Goal: Information Seeking & Learning: Learn about a topic

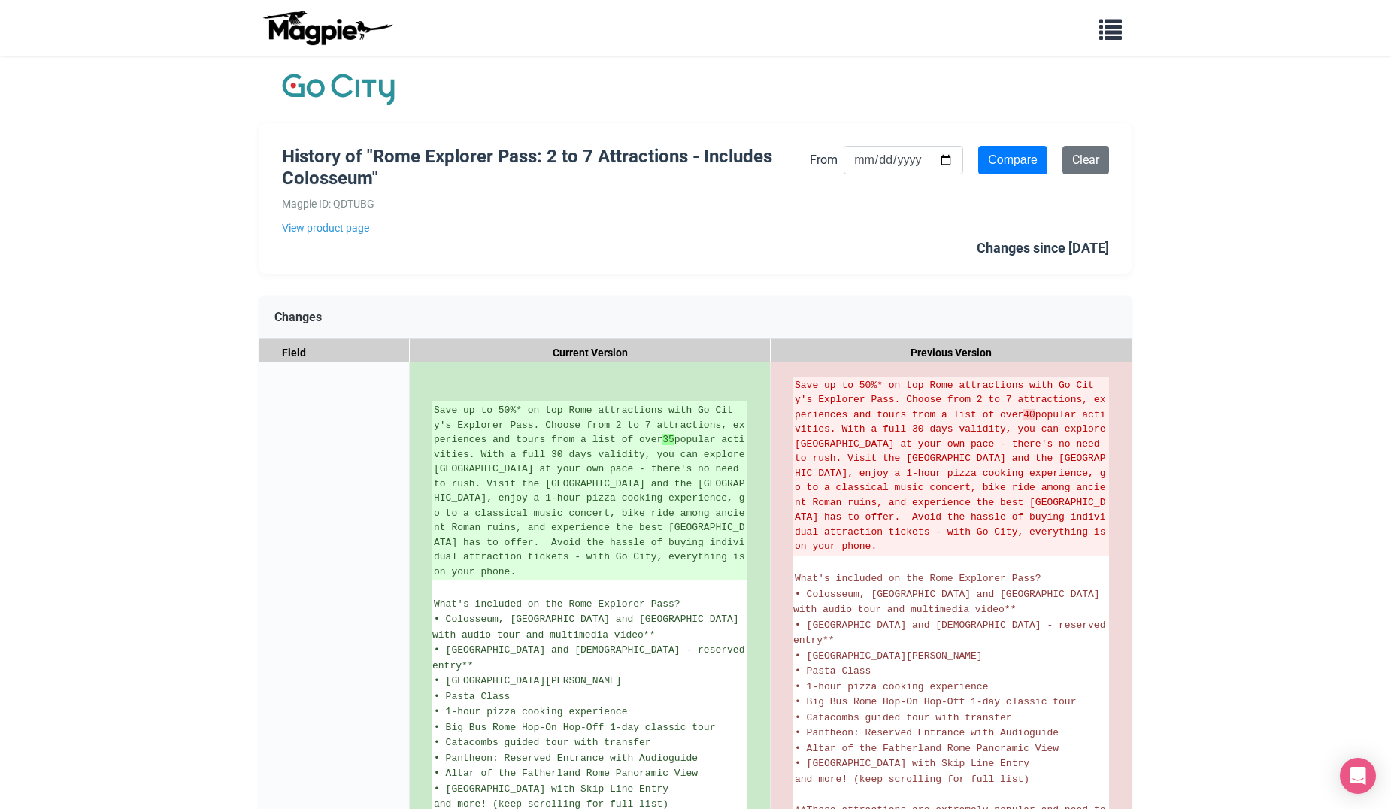
click at [361, 91] on img at bounding box center [338, 90] width 113 height 38
click at [1110, 36] on span "button" at bounding box center [1110, 26] width 23 height 23
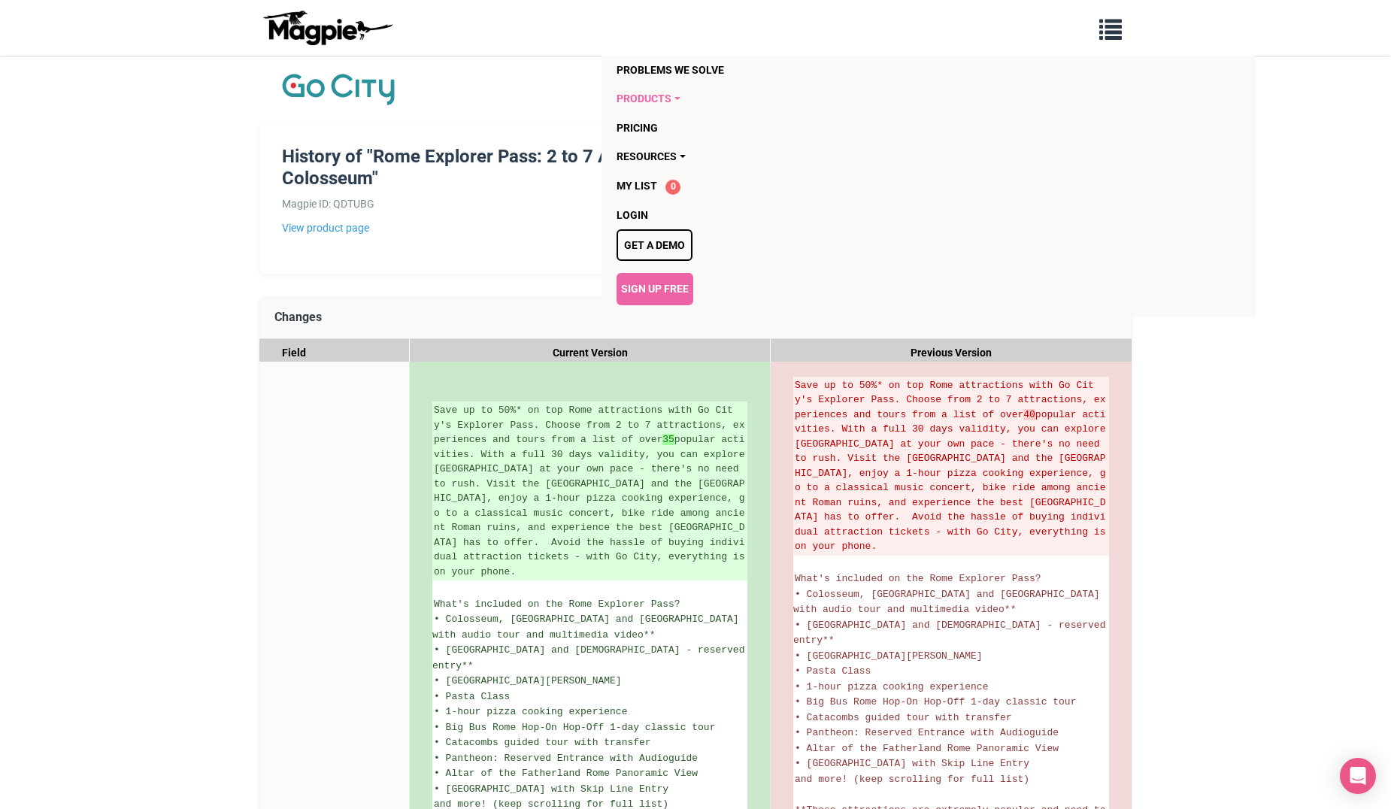
click at [656, 97] on link "Products" at bounding box center [842, 98] width 451 height 29
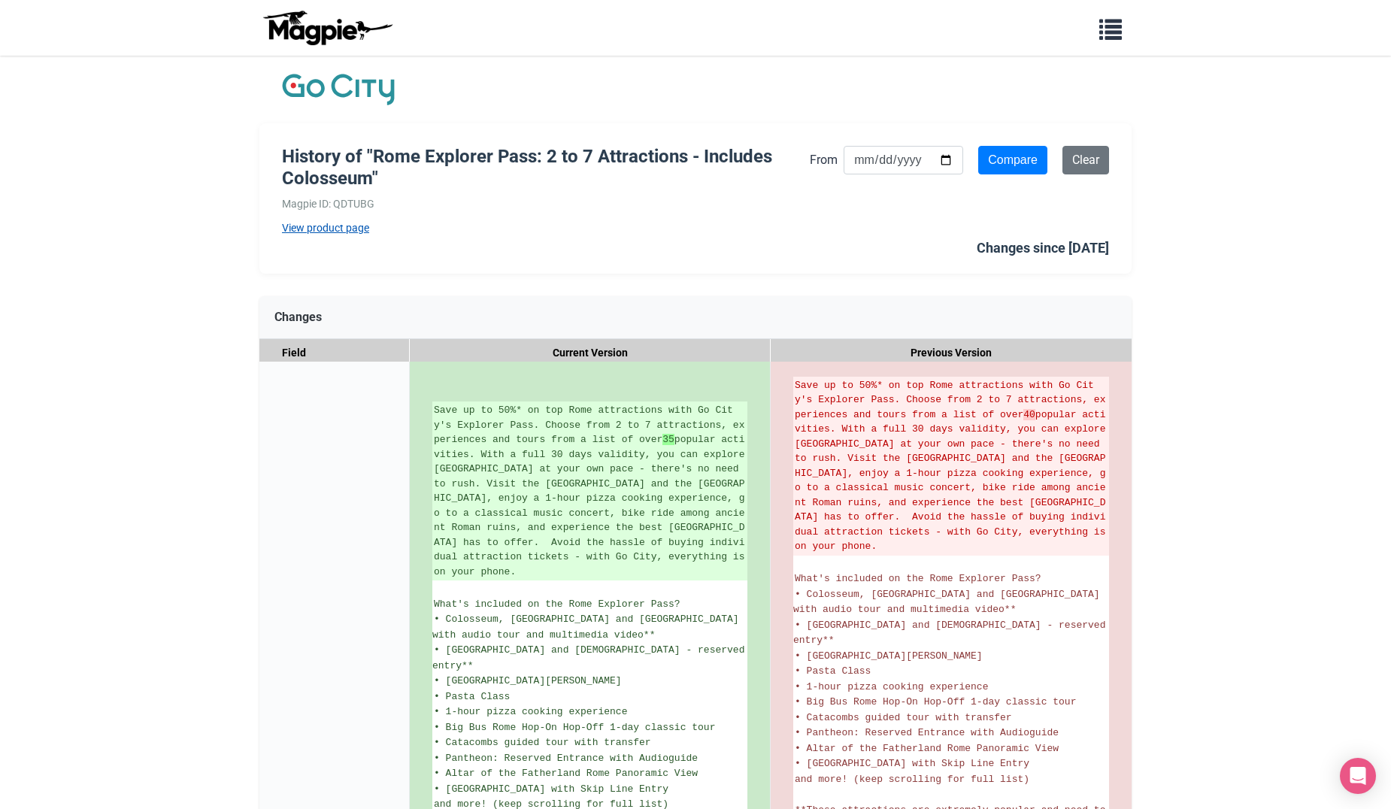
click at [320, 234] on link "View product page" at bounding box center [546, 228] width 528 height 17
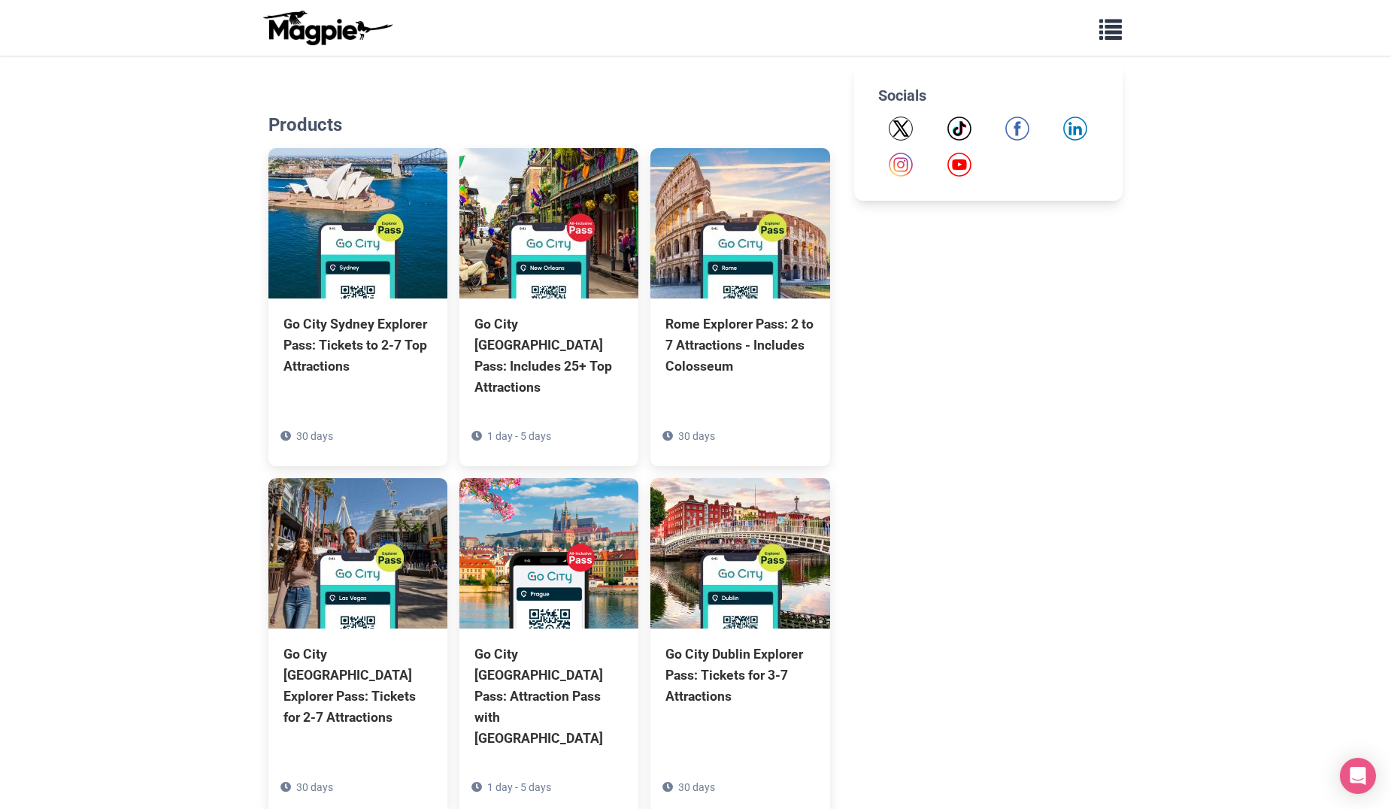
scroll to position [827, 0]
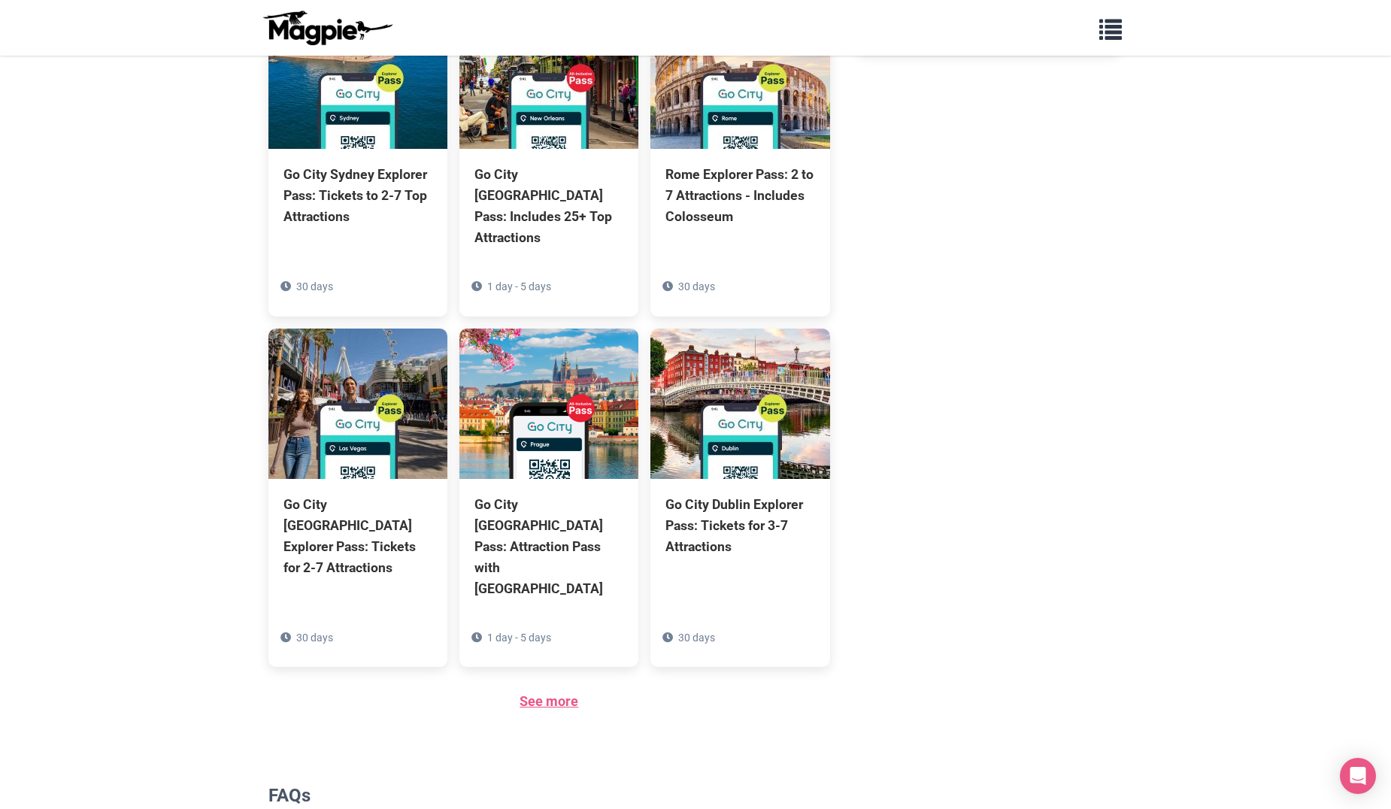
click at [561, 693] on link "See more" at bounding box center [549, 701] width 59 height 16
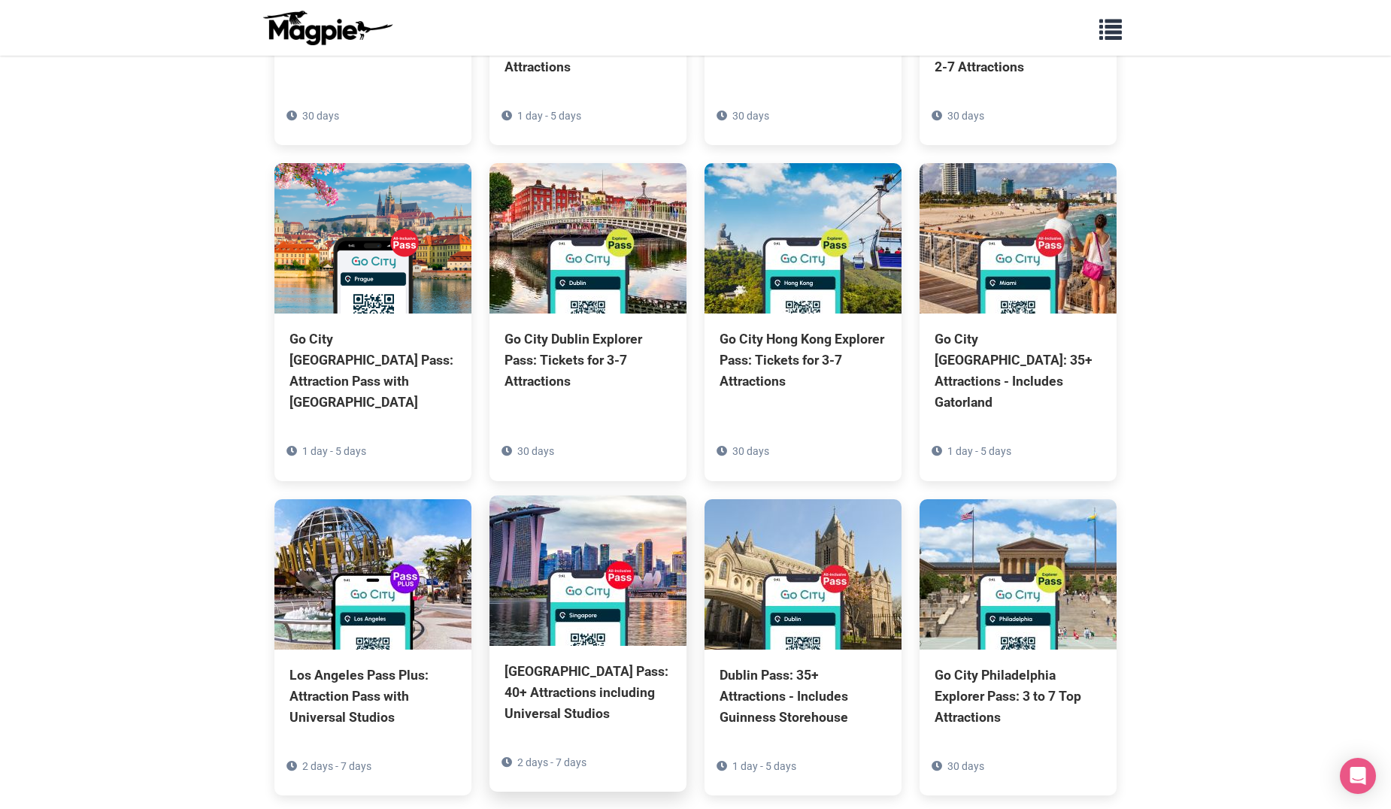
scroll to position [451, 0]
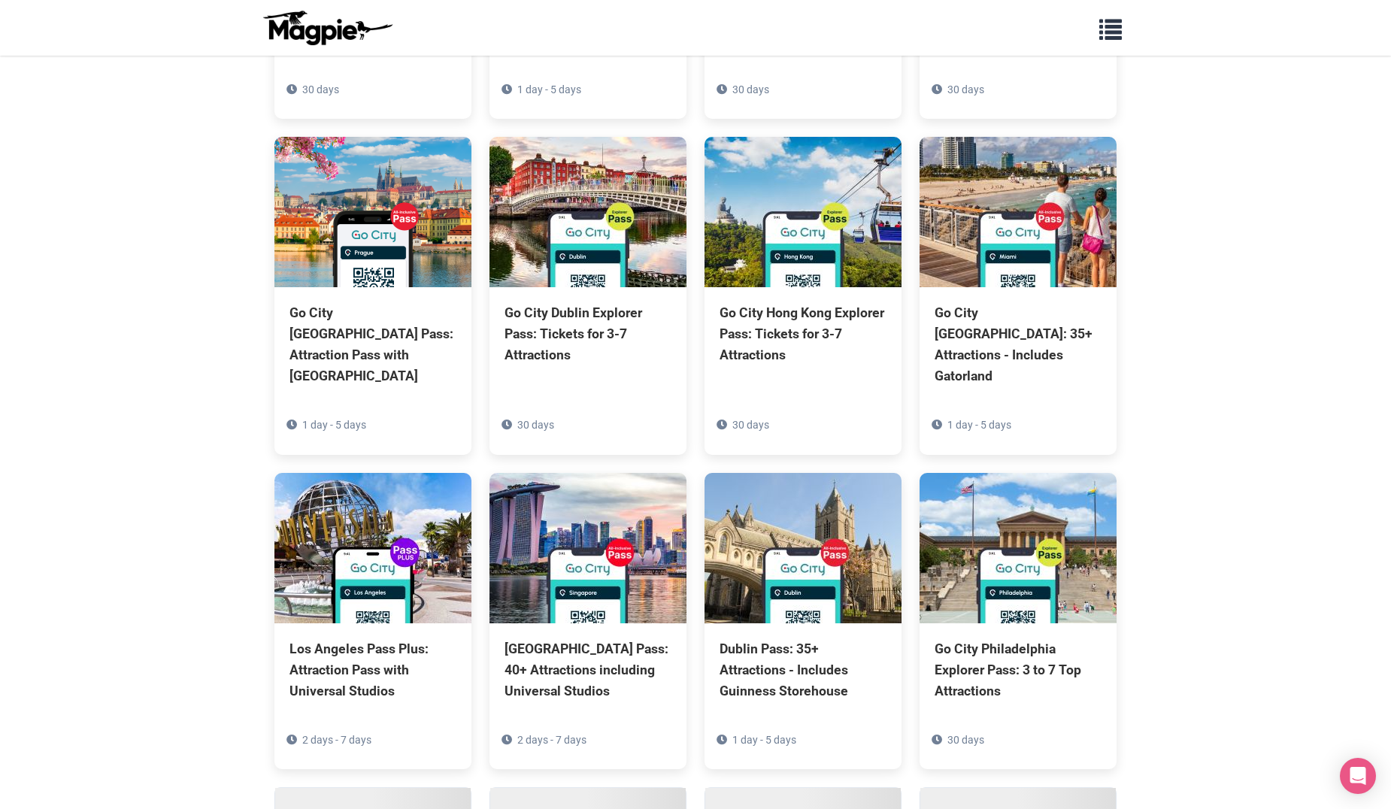
click at [1339, 276] on section "Back to Company View All Products Go City Sydney Explorer Pass: Tickets to 2-7 …" at bounding box center [695, 326] width 1391 height 1443
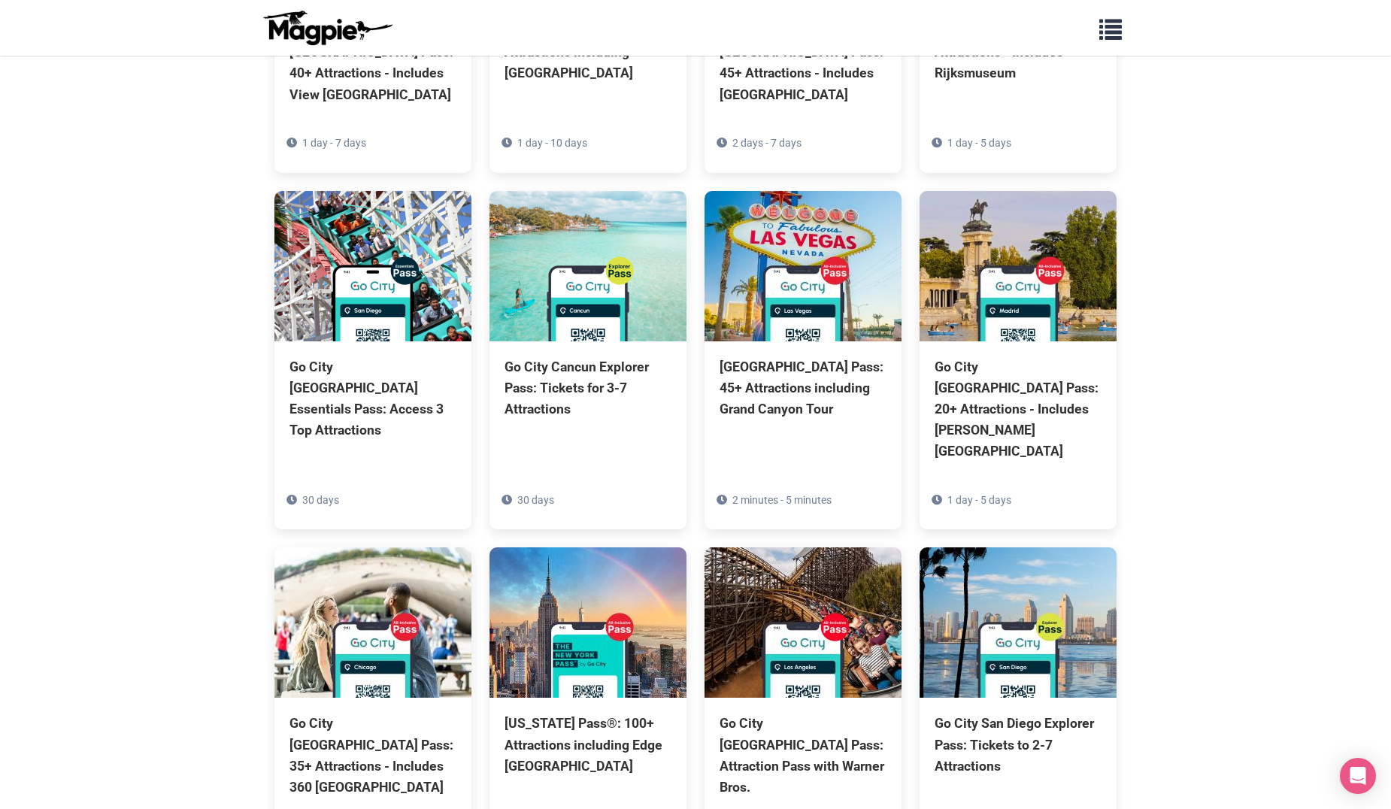
scroll to position [3169, 0]
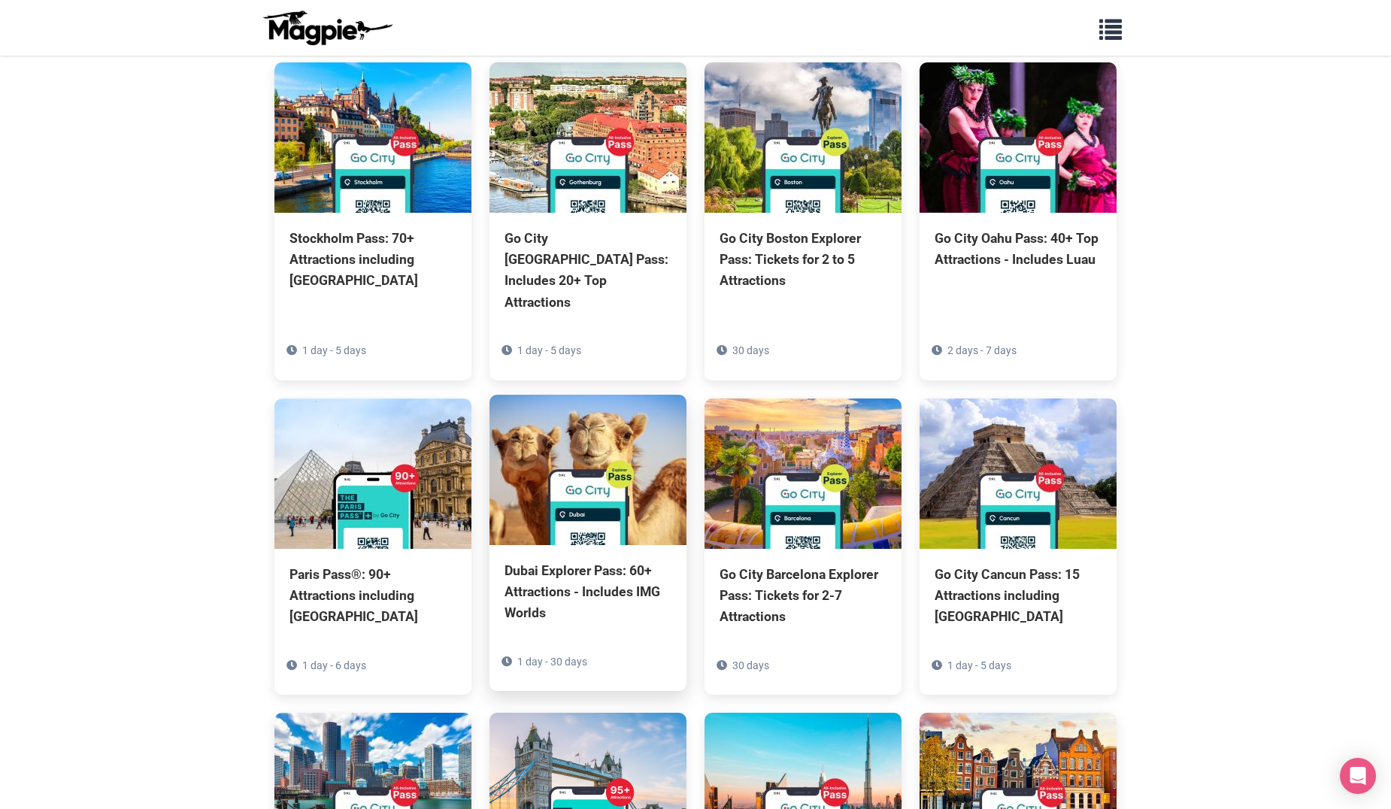
click at [529, 560] on div "Dubai Explorer Pass: 60+ Attractions - Includes IMG Worlds" at bounding box center [587, 591] width 167 height 63
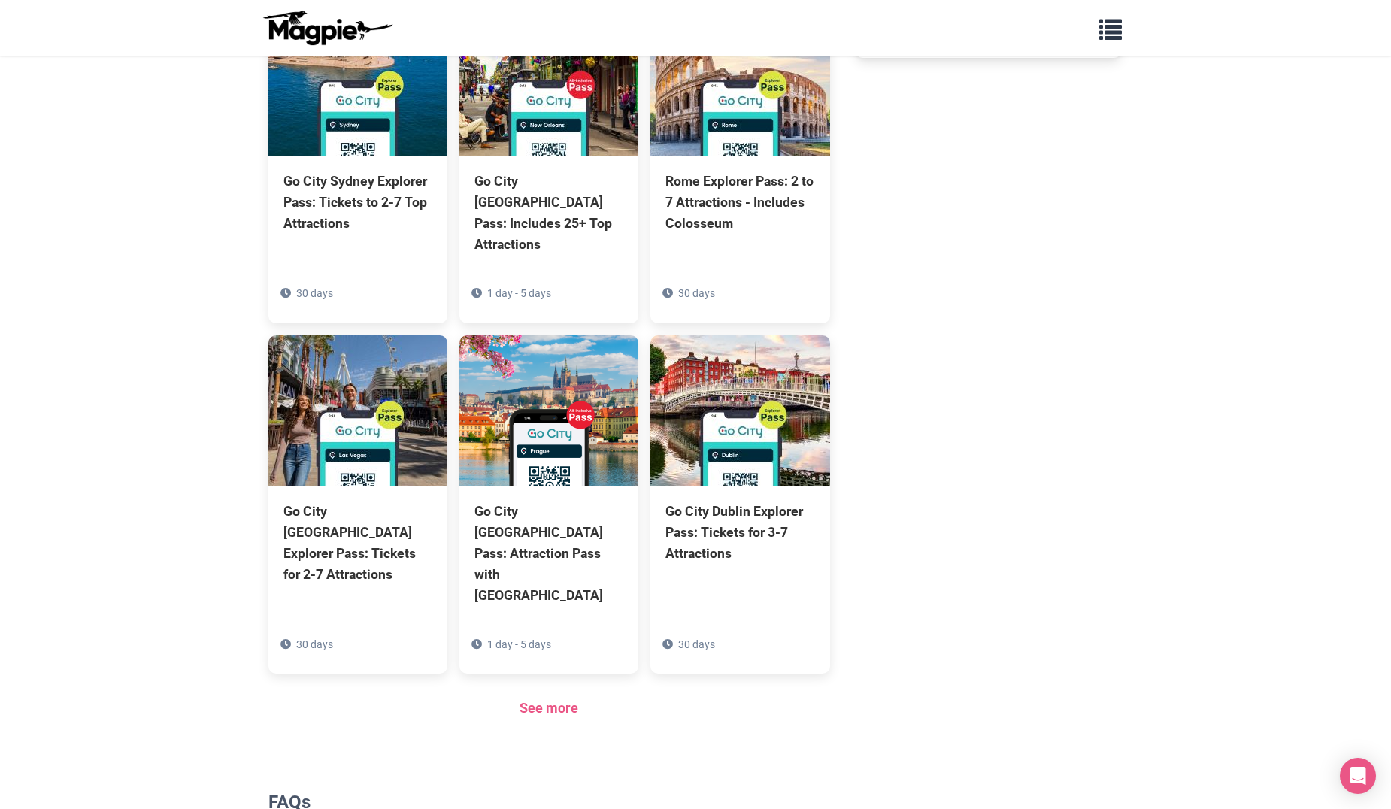
scroll to position [904, 0]
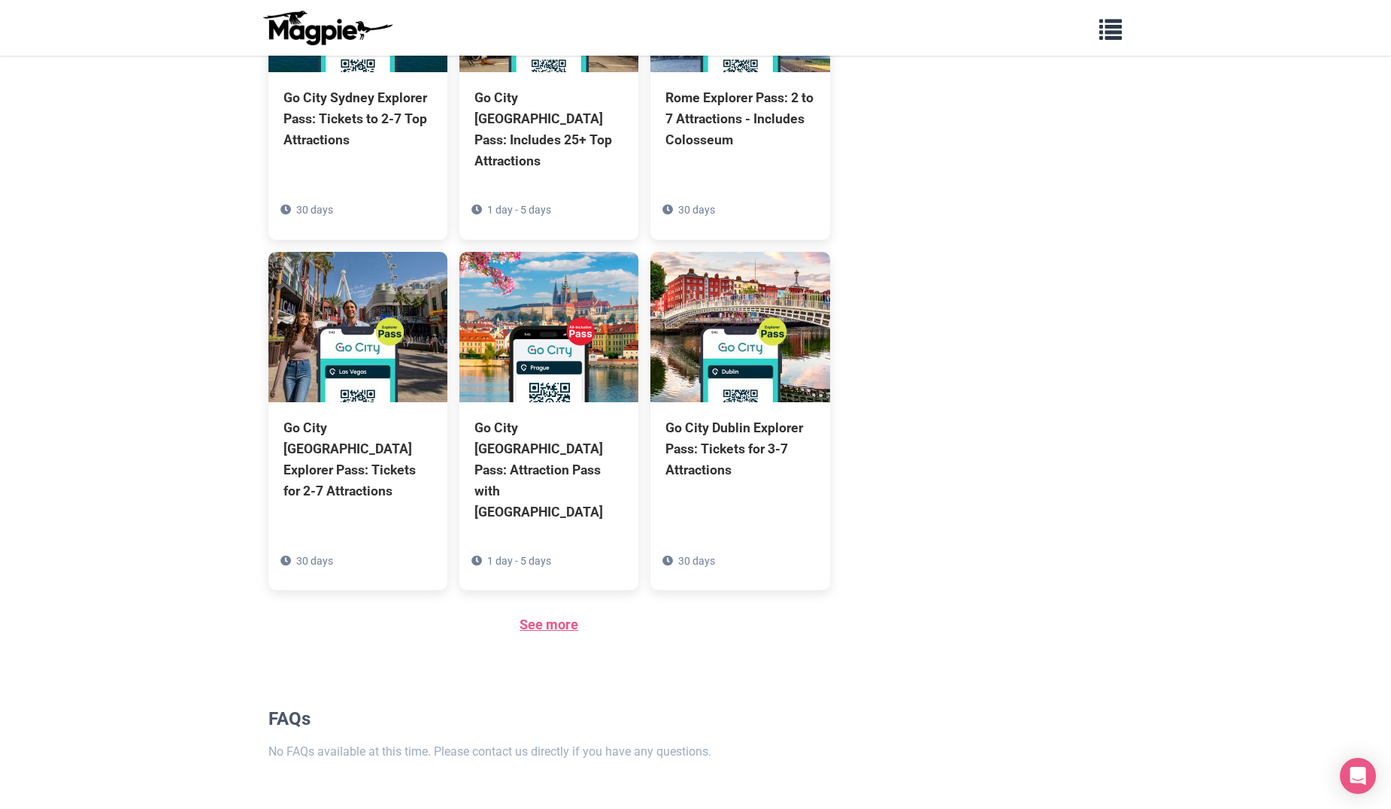
click at [565, 617] on link "See more" at bounding box center [549, 625] width 59 height 16
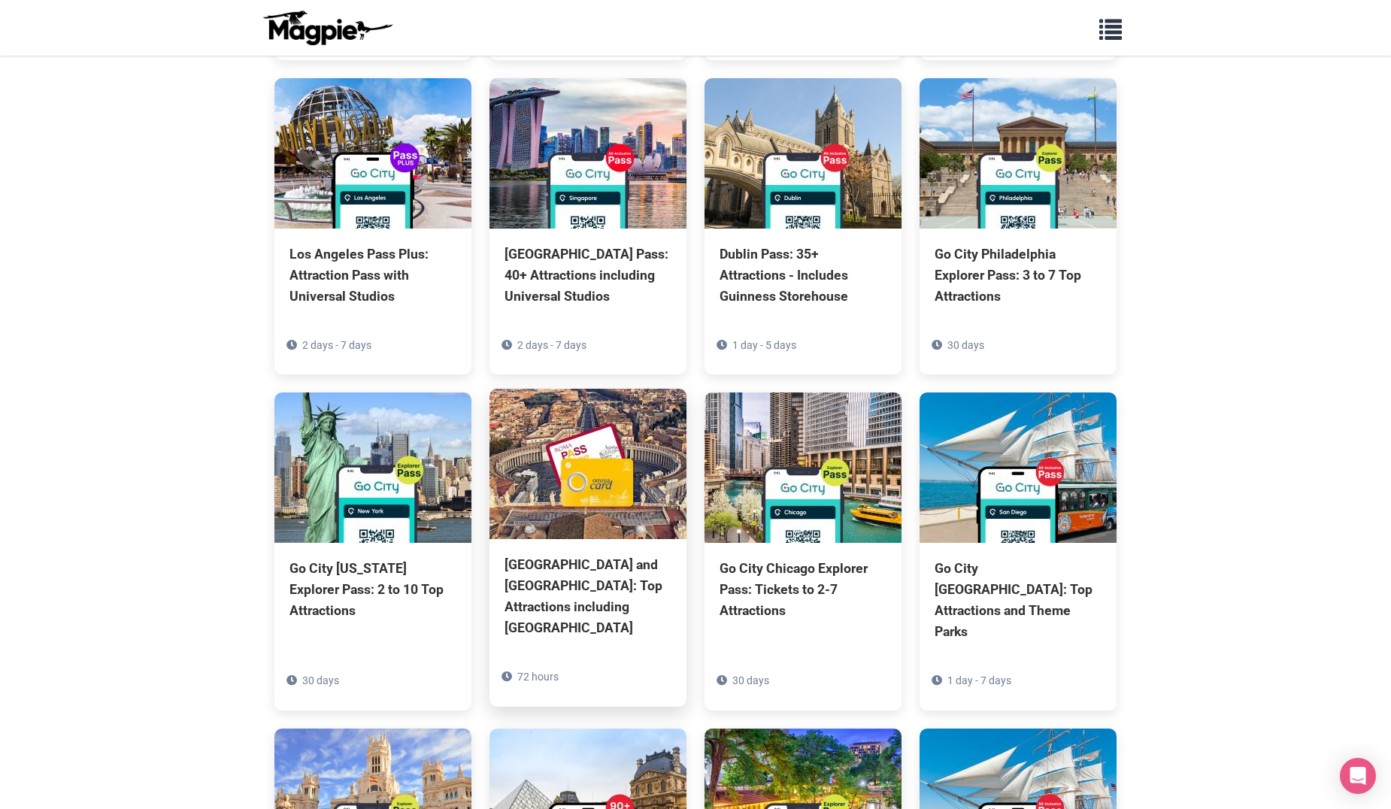
scroll to position [977, 0]
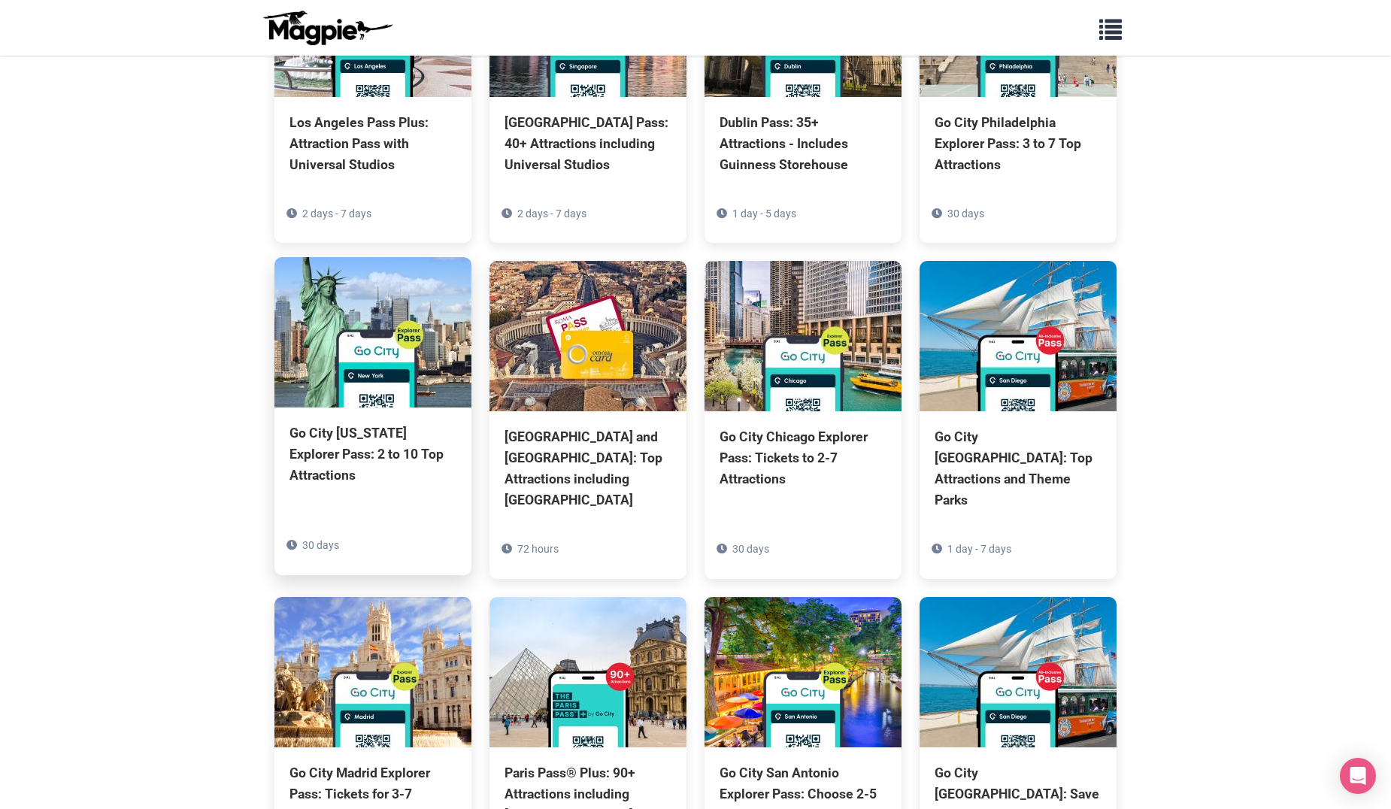
click at [320, 423] on div "Go City [US_STATE] Explorer Pass: 2 to 10 Top Attractions" at bounding box center [372, 454] width 167 height 63
